Goal: Information Seeking & Learning: Find specific fact

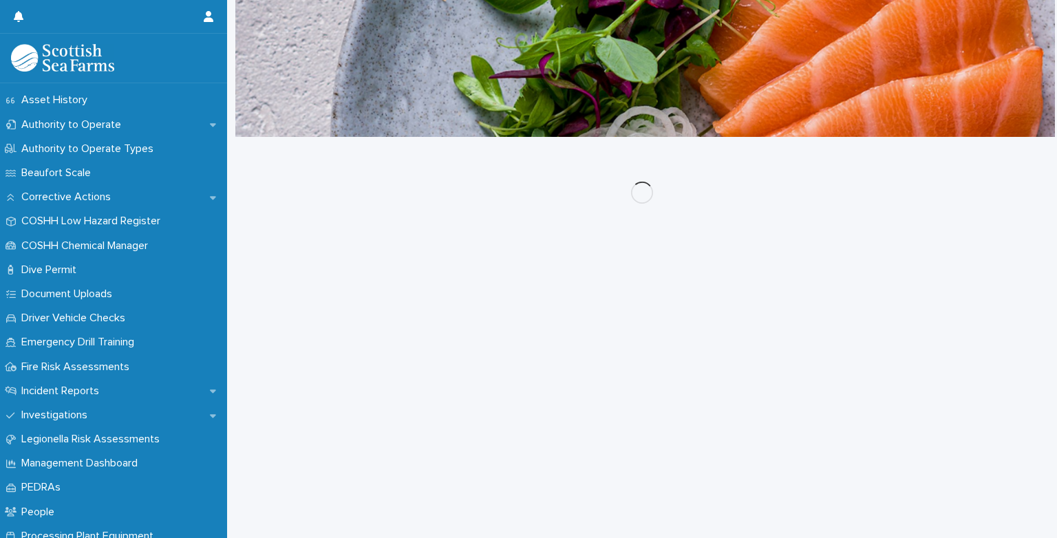
scroll to position [329, 0]
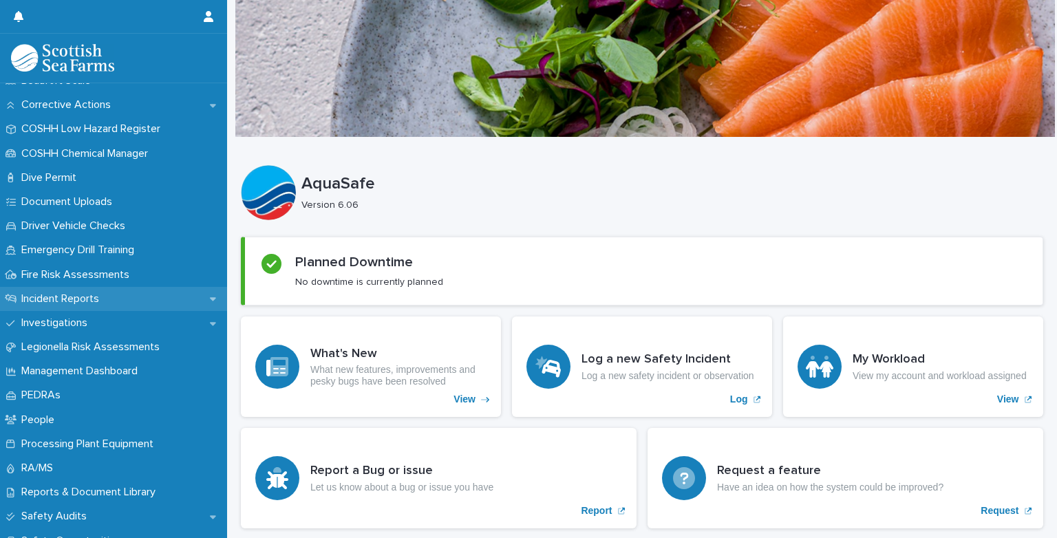
click at [44, 302] on p "Incident Reports" at bounding box center [63, 298] width 94 height 13
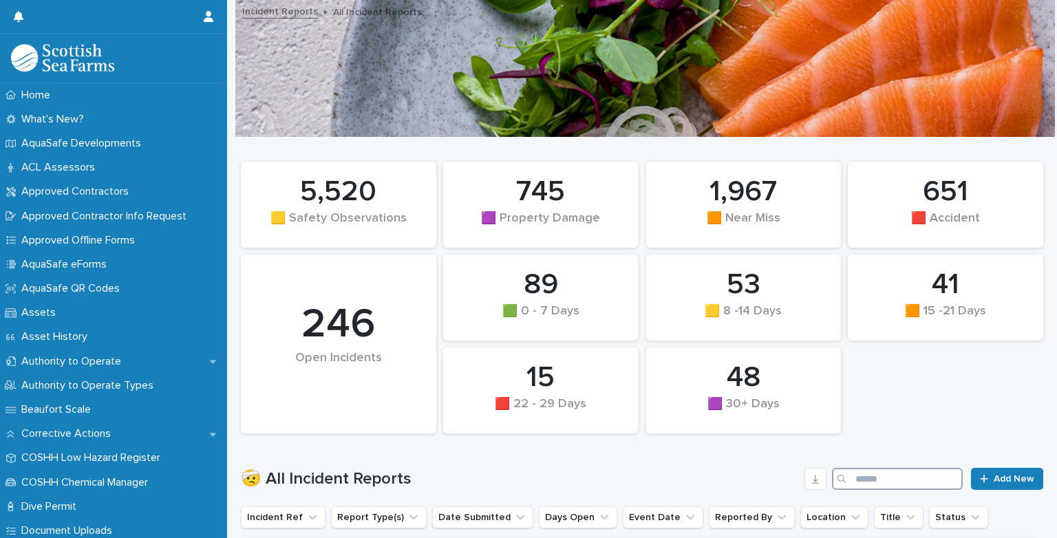
click at [916, 480] on input "Search" at bounding box center [897, 479] width 131 height 22
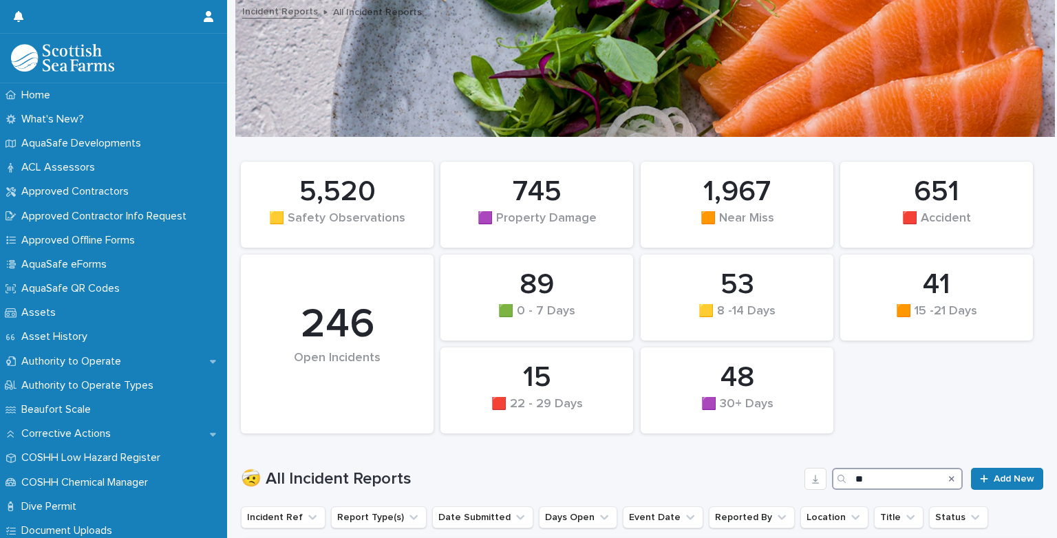
type input "*"
type input "*****"
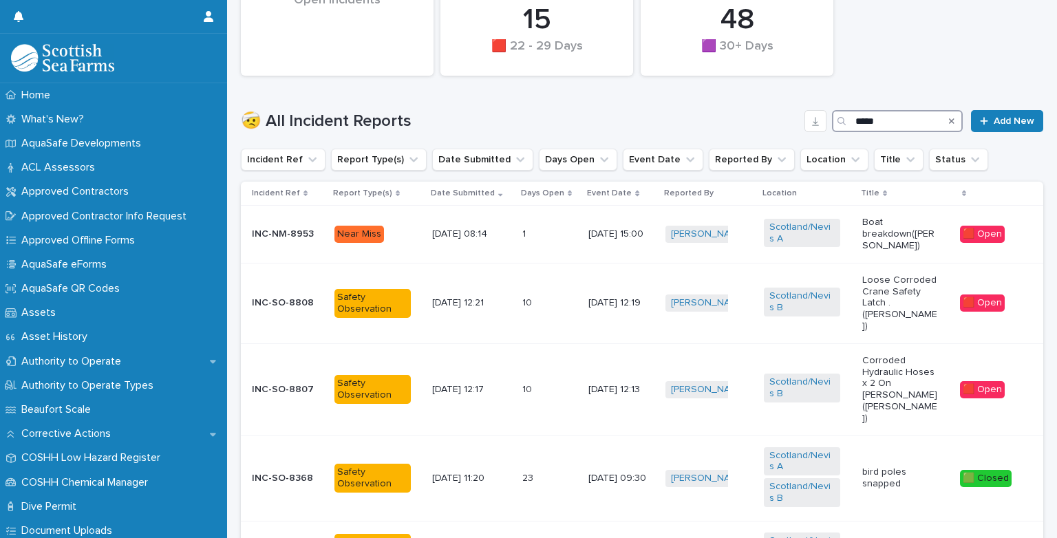
scroll to position [385, 0]
